Goal: Book appointment/travel/reservation

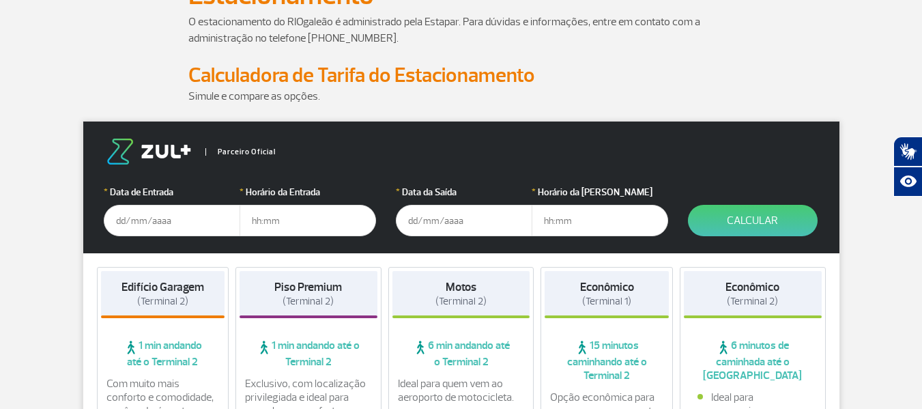
scroll to position [137, 0]
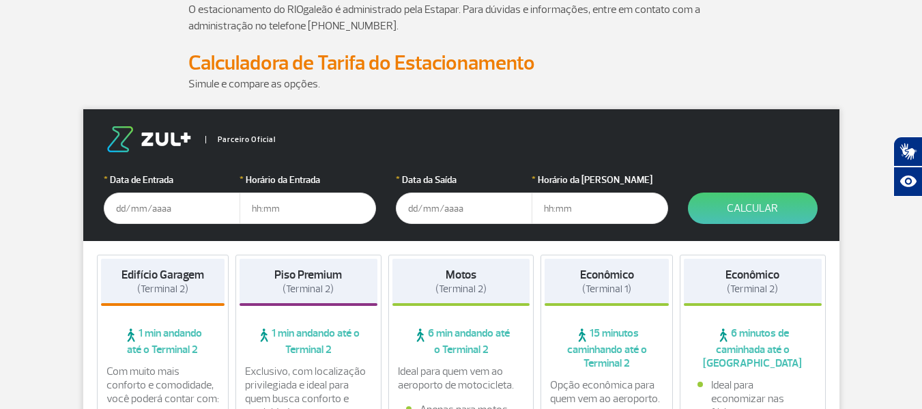
click at [141, 205] on input "text" at bounding box center [172, 208] width 137 height 31
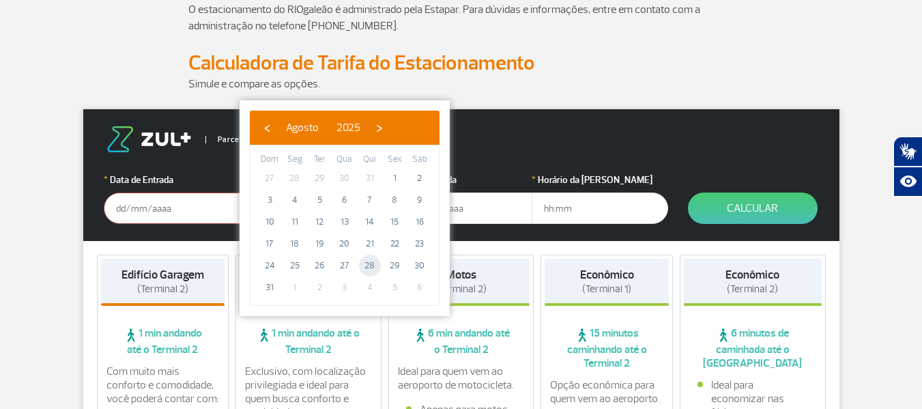
click at [369, 266] on span "28" at bounding box center [370, 266] width 22 height 22
type input "[DATE]"
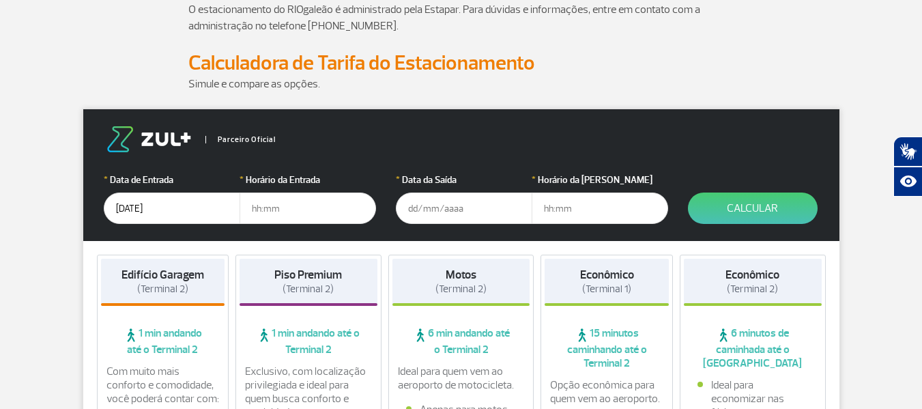
click at [284, 207] on input "text" at bounding box center [308, 208] width 137 height 31
type input "08:00"
click at [441, 214] on input "text" at bounding box center [464, 208] width 137 height 31
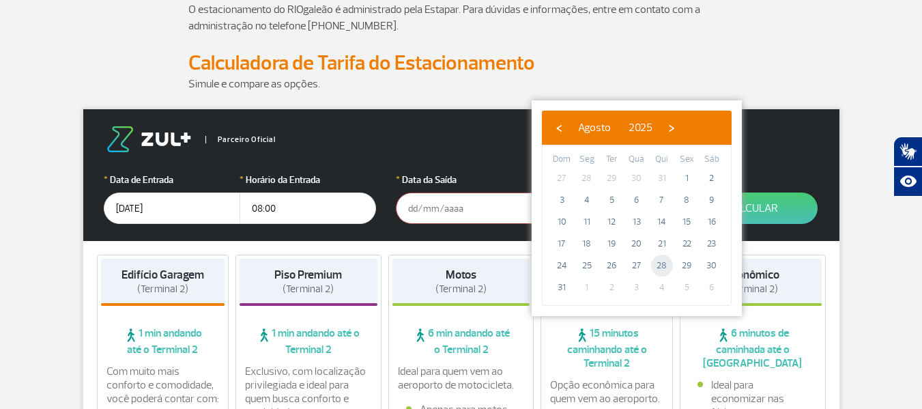
click at [659, 264] on span "28" at bounding box center [662, 266] width 22 height 22
type input "[DATE]"
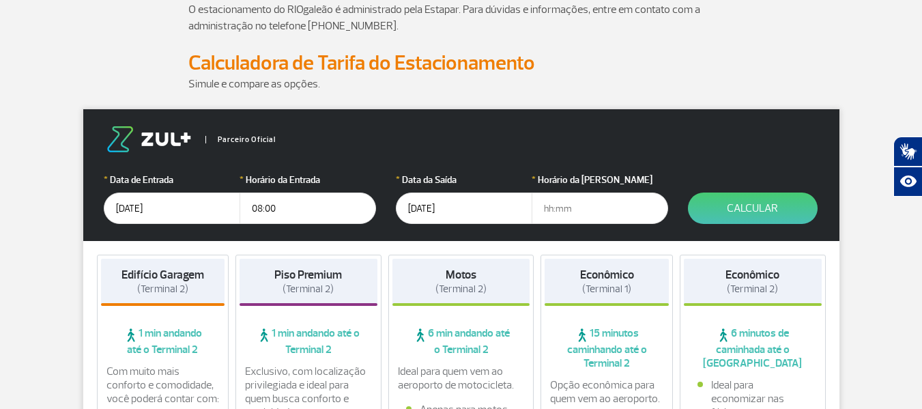
click at [567, 211] on input "text" at bounding box center [600, 208] width 137 height 31
type input "10:00"
click at [785, 203] on button "Calcular" at bounding box center [753, 208] width 130 height 31
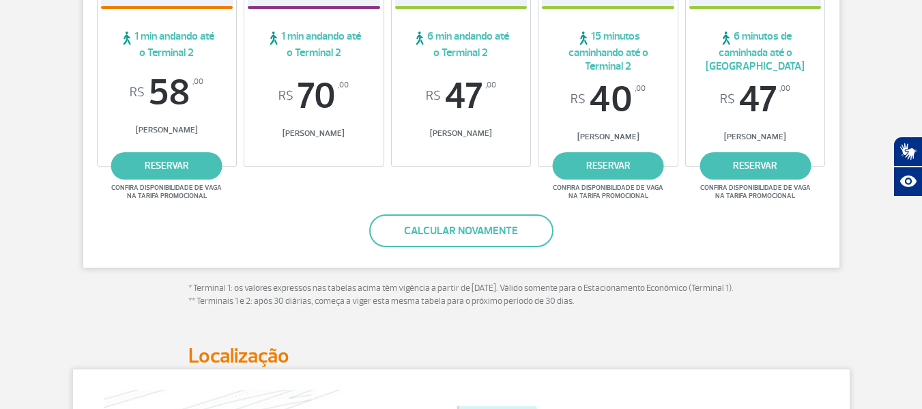
scroll to position [273, 0]
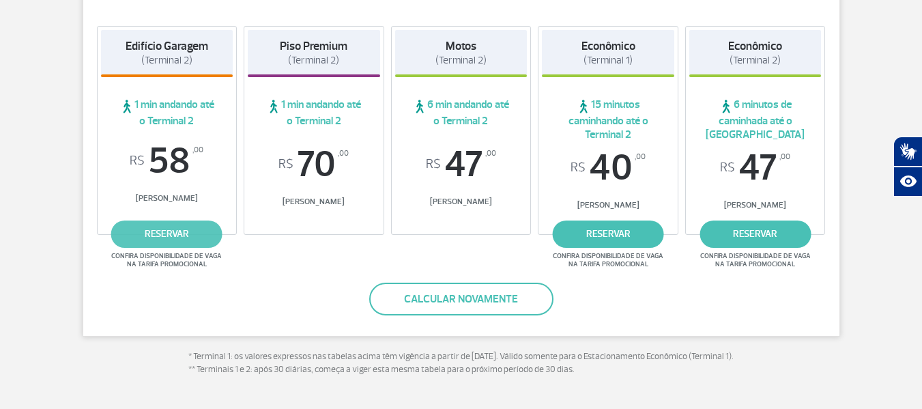
click at [167, 238] on link "reservar" at bounding box center [166, 234] width 111 height 27
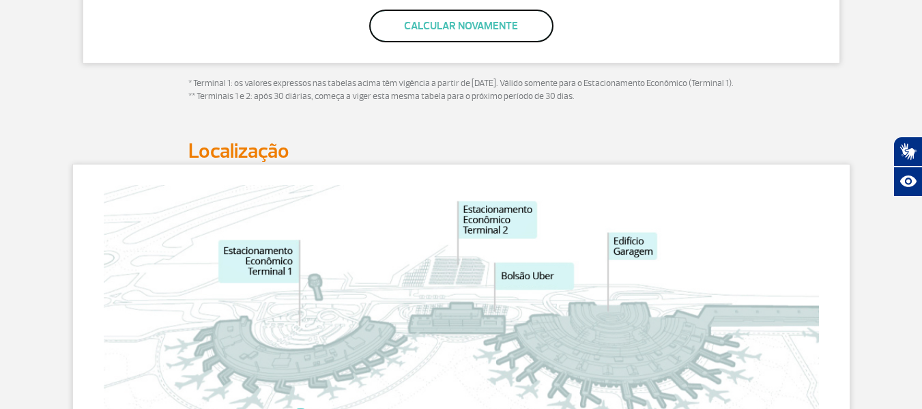
click at [509, 27] on button "Calcular novamente" at bounding box center [461, 26] width 184 height 33
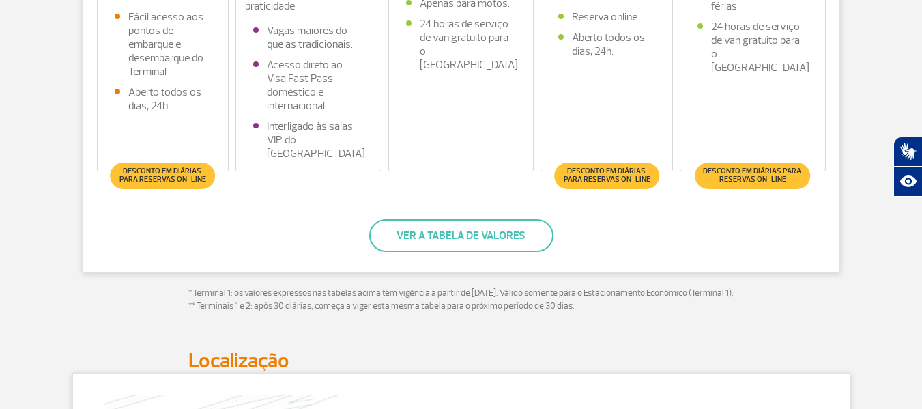
scroll to position [512, 0]
